Goal: Task Accomplishment & Management: Manage account settings

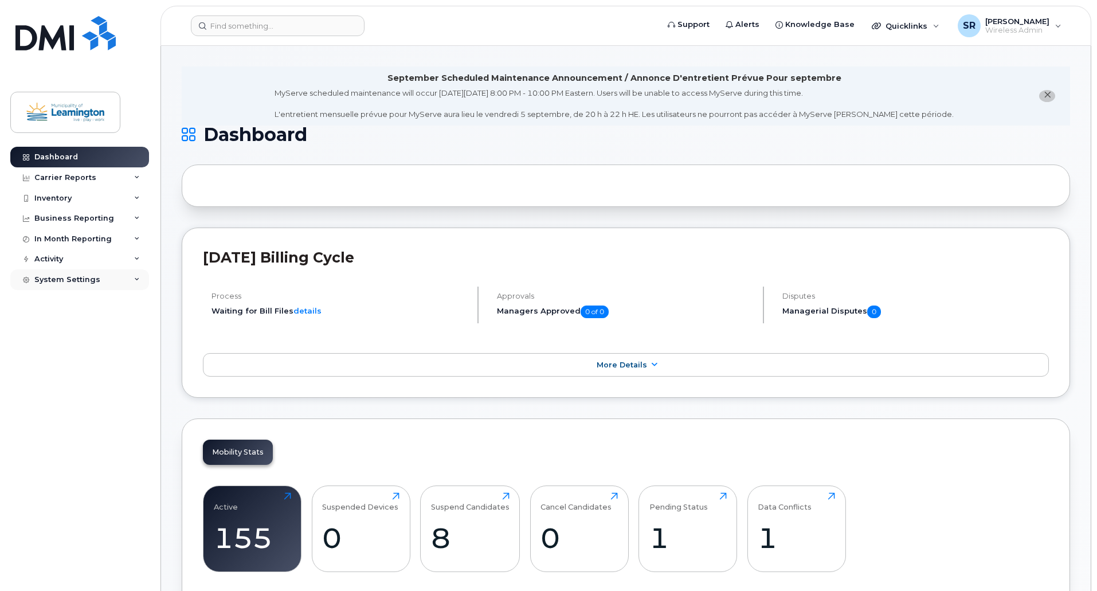
click at [74, 284] on div "System Settings" at bounding box center [67, 279] width 66 height 9
click at [70, 258] on div "Activity" at bounding box center [79, 259] width 139 height 21
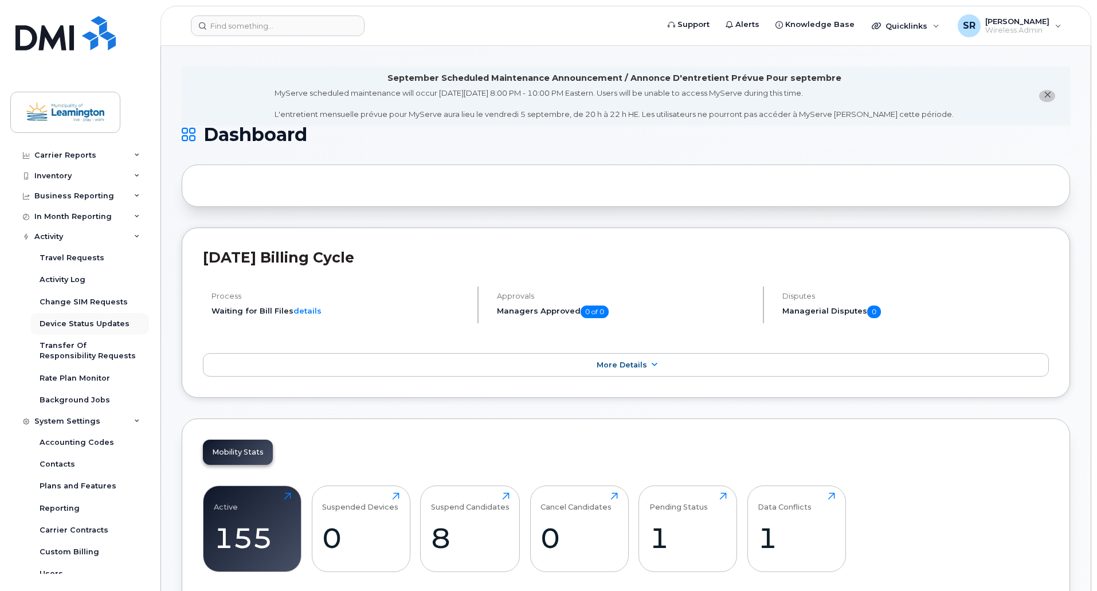
scroll to position [23, 0]
click at [73, 377] on div "Rate Plan Monitor" at bounding box center [75, 377] width 70 height 10
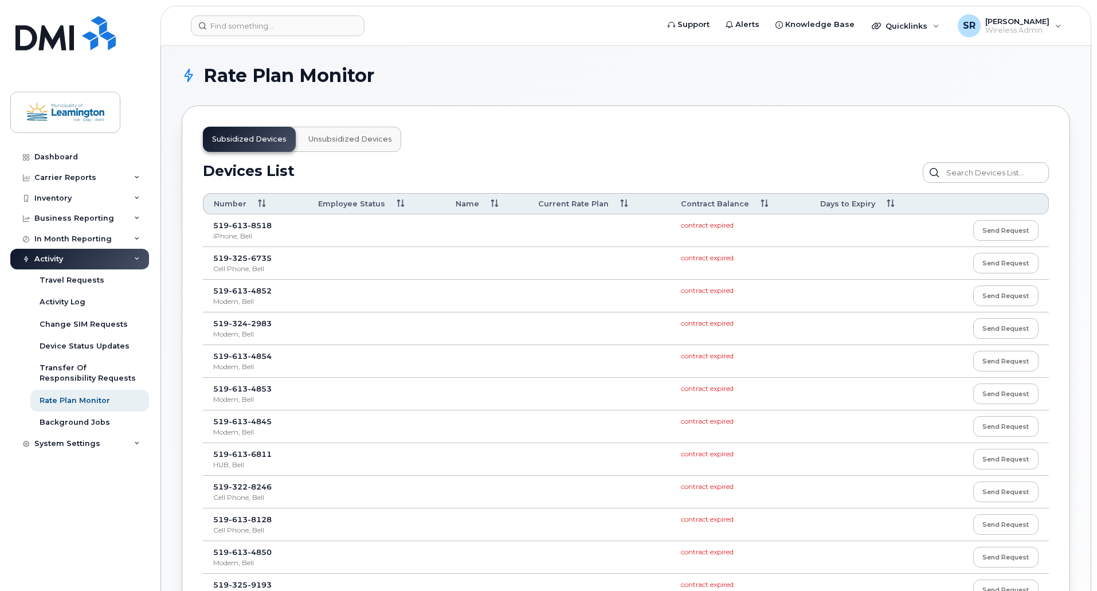
click at [136, 487] on div "Dashboard Carrier Reports Monthly Billing Data Daily Data Pooling Data Behavior…" at bounding box center [81, 360] width 142 height 427
click at [81, 420] on div "Background Jobs" at bounding box center [75, 422] width 70 height 10
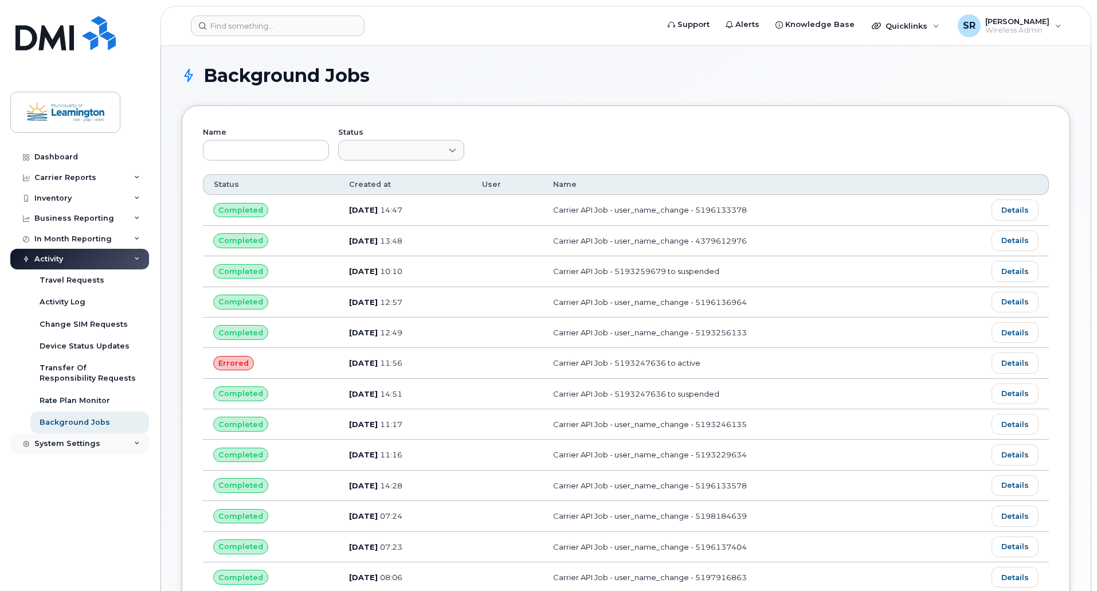
click at [100, 443] on div "System Settings" at bounding box center [79, 443] width 139 height 21
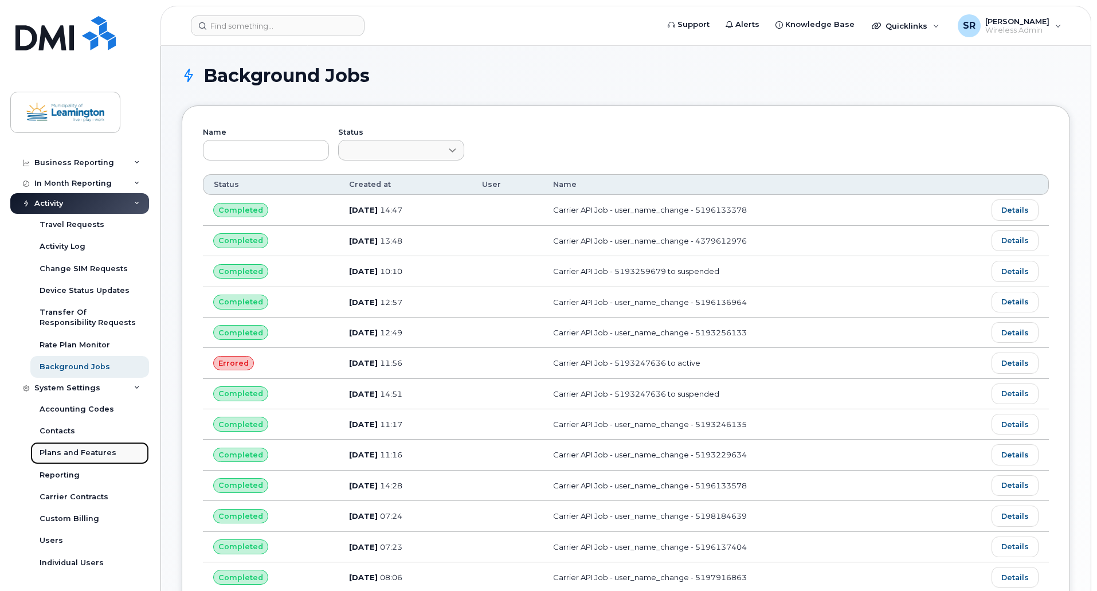
click at [70, 450] on div "Plans and Features" at bounding box center [78, 452] width 77 height 10
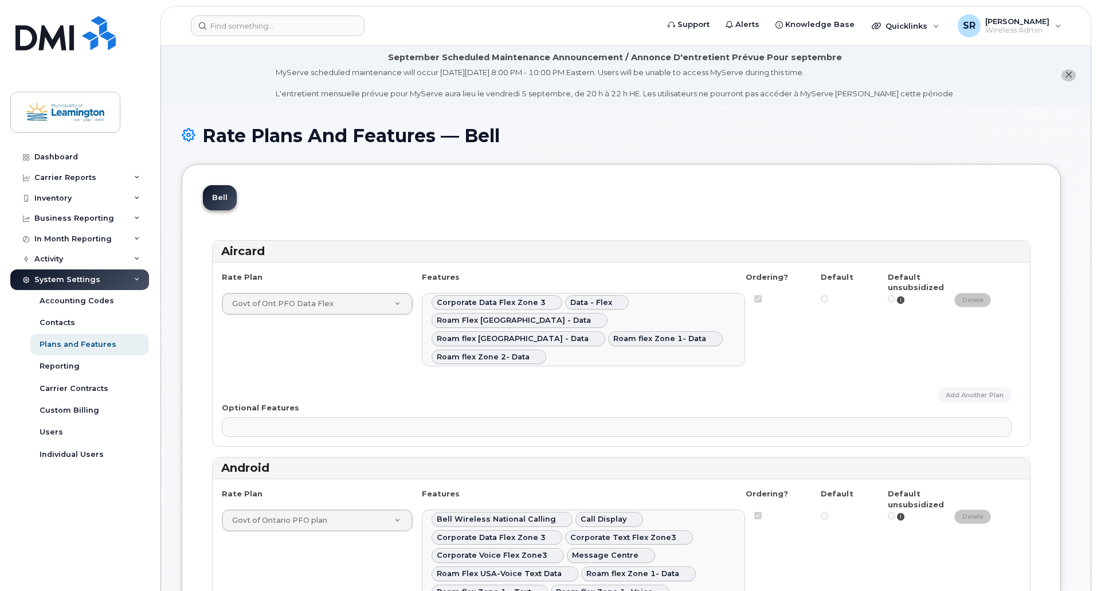
select select
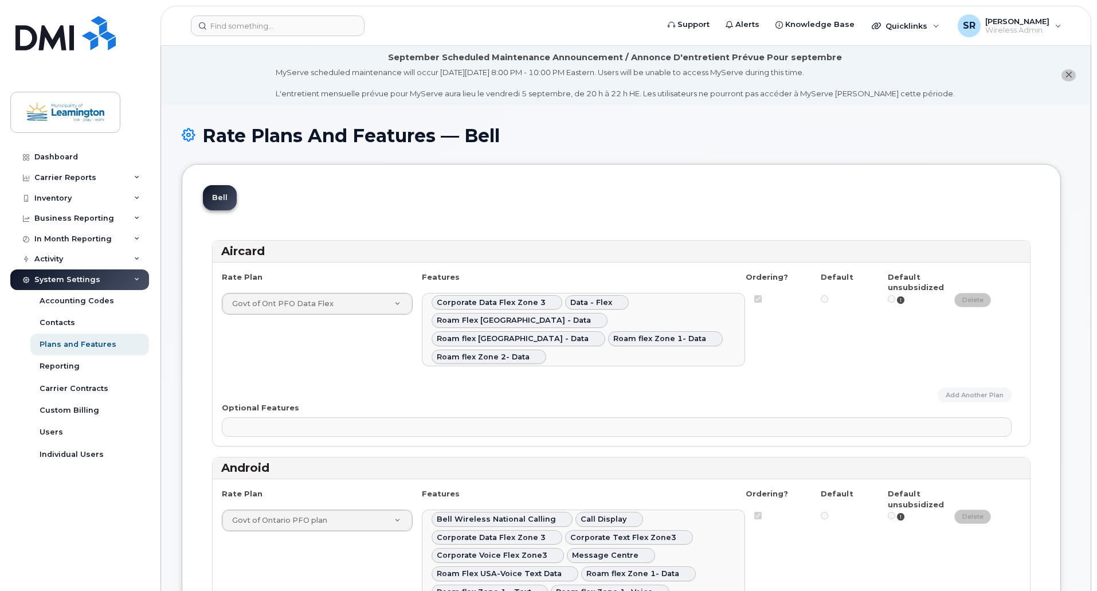
select select
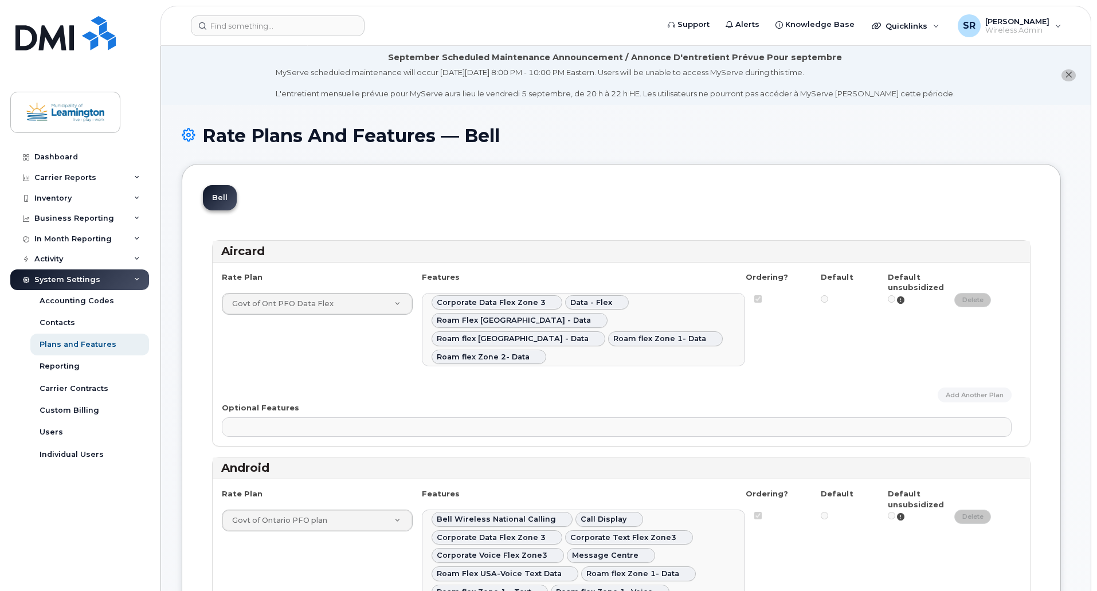
select select
